Goal: Information Seeking & Learning: Find specific fact

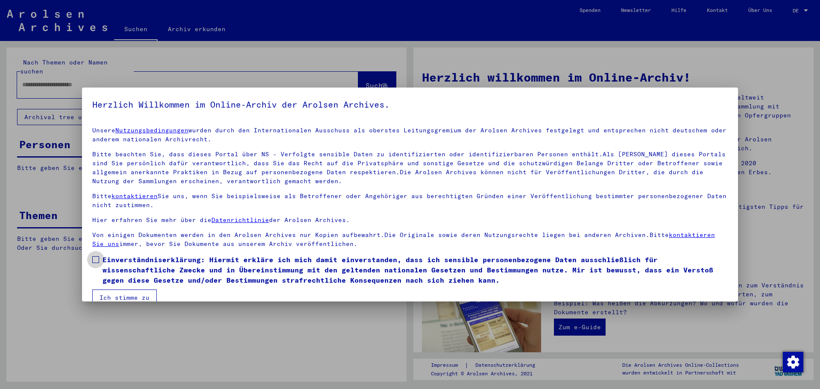
click at [93, 257] on span at bounding box center [95, 259] width 7 height 7
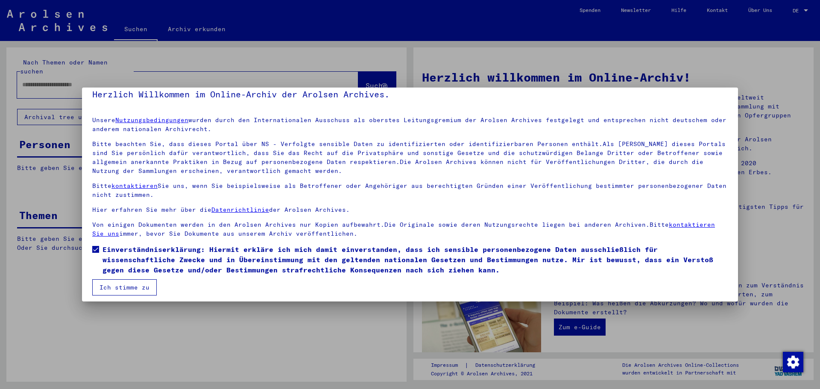
scroll to position [15, 0]
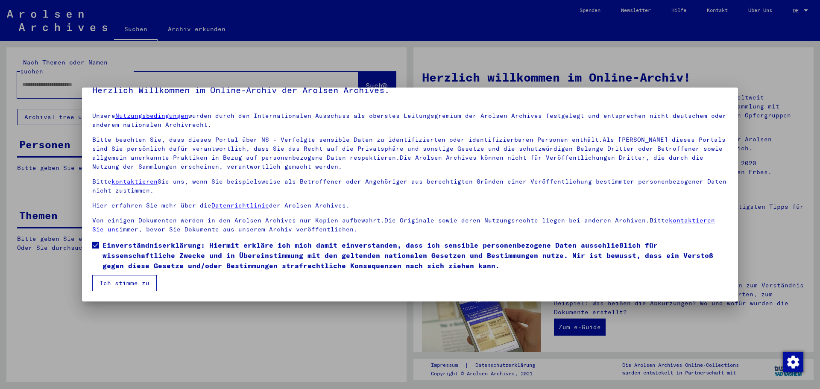
click at [139, 287] on button "Ich stimme zu" at bounding box center [124, 283] width 64 height 16
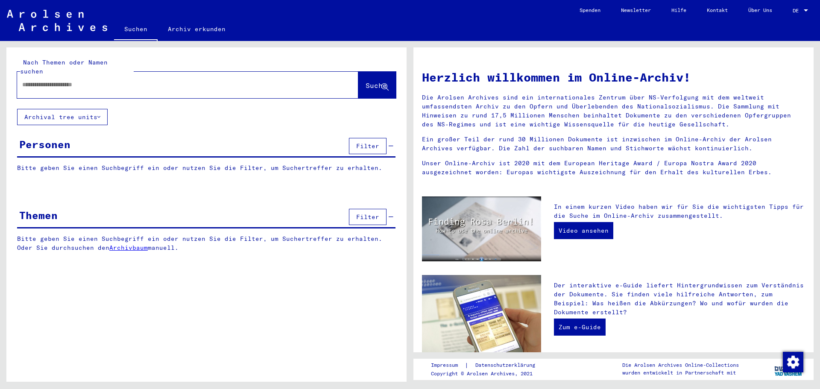
click at [174, 80] on input "text" at bounding box center [177, 84] width 310 height 9
click at [802, 8] on div at bounding box center [806, 11] width 8 height 6
click at [799, 14] on span "English" at bounding box center [790, 15] width 35 height 15
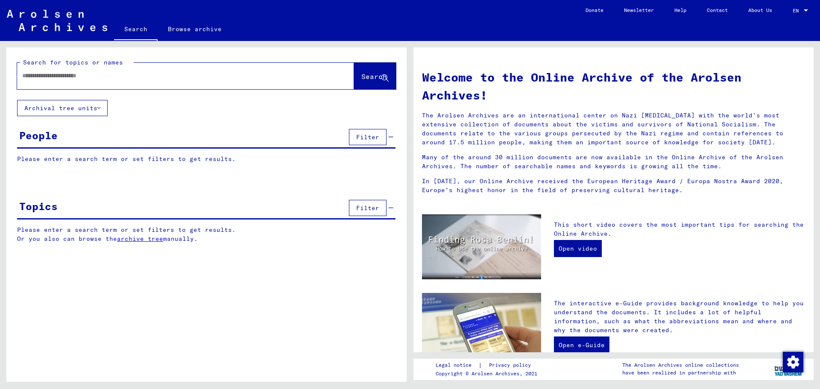
click at [169, 78] on input "text" at bounding box center [175, 75] width 306 height 9
click at [372, 76] on span "Search" at bounding box center [374, 76] width 26 height 9
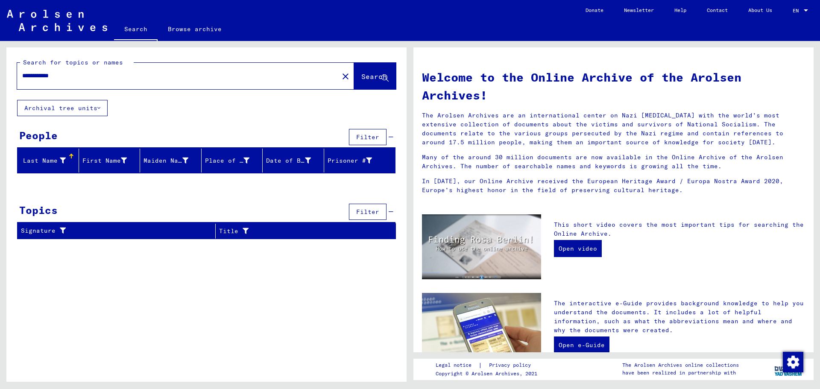
drag, startPoint x: 46, startPoint y: 73, endPoint x: 0, endPoint y: 78, distance: 46.3
click at [0, 78] on div "**********" at bounding box center [205, 211] width 410 height 341
click at [381, 78] on span "Search" at bounding box center [374, 76] width 26 height 9
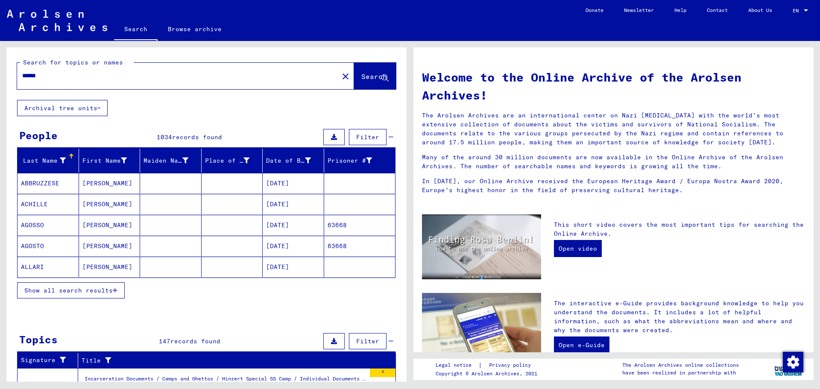
drag, startPoint x: 46, startPoint y: 77, endPoint x: 0, endPoint y: 69, distance: 46.8
click at [0, 69] on div "Search for topics or names ****** close Search Archival tree units People 1034 …" at bounding box center [205, 211] width 410 height 341
type input "**********"
click at [368, 74] on span "Search" at bounding box center [374, 76] width 26 height 9
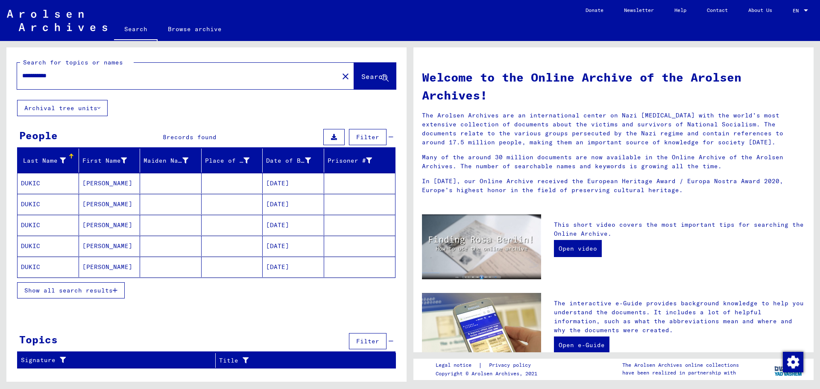
click at [70, 186] on mat-cell "DUKIC" at bounding box center [47, 183] width 61 height 20
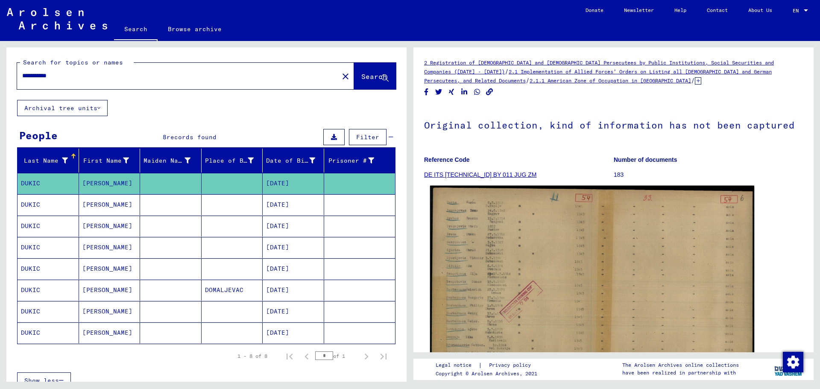
click at [537, 279] on img at bounding box center [592, 302] width 324 height 232
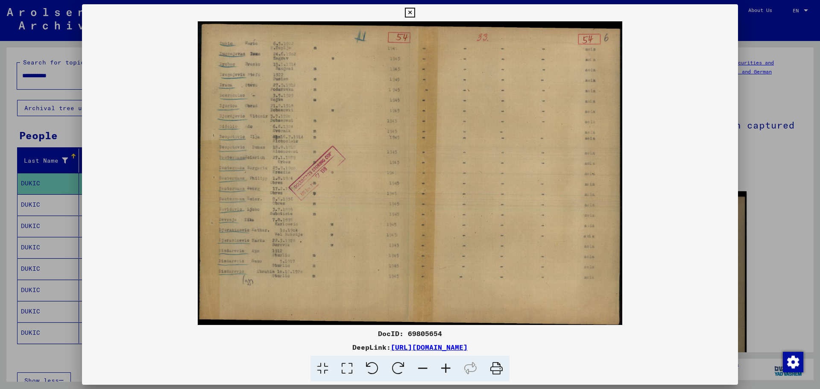
click at [410, 16] on icon at bounding box center [410, 13] width 10 height 10
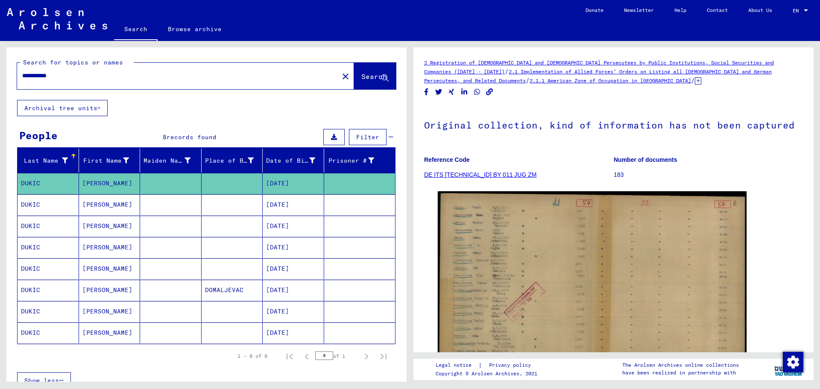
click at [54, 204] on mat-cell "DUKIC" at bounding box center [47, 204] width 61 height 21
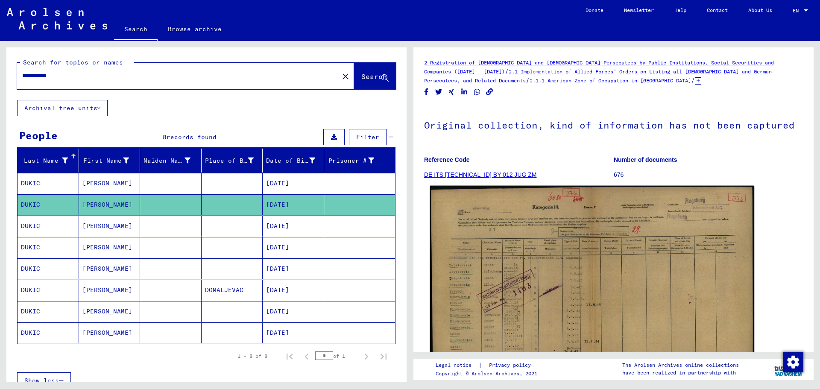
click at [492, 242] on img at bounding box center [592, 301] width 324 height 231
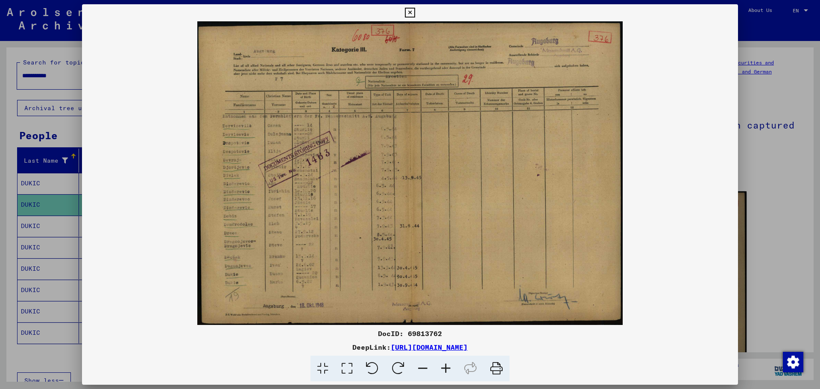
click at [333, 166] on img at bounding box center [410, 172] width 656 height 303
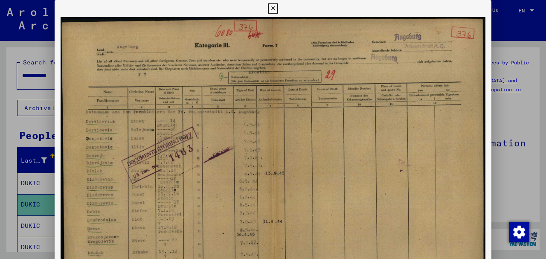
drag, startPoint x: 157, startPoint y: 163, endPoint x: 160, endPoint y: 121, distance: 41.9
click at [160, 121] on img at bounding box center [273, 168] width 437 height 303
drag, startPoint x: 287, startPoint y: 140, endPoint x: 289, endPoint y: 55, distance: 85.4
click at [289, 55] on img at bounding box center [273, 168] width 437 height 303
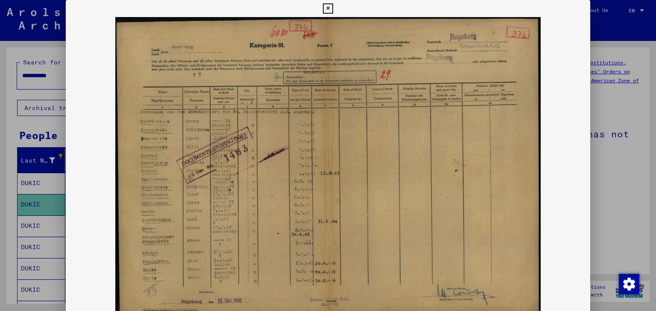
click at [327, 6] on icon at bounding box center [328, 8] width 10 height 10
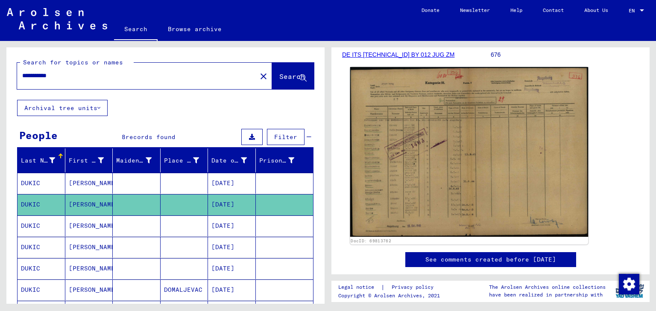
scroll to position [205, 0]
